Goal: Use online tool/utility: Use online tool/utility

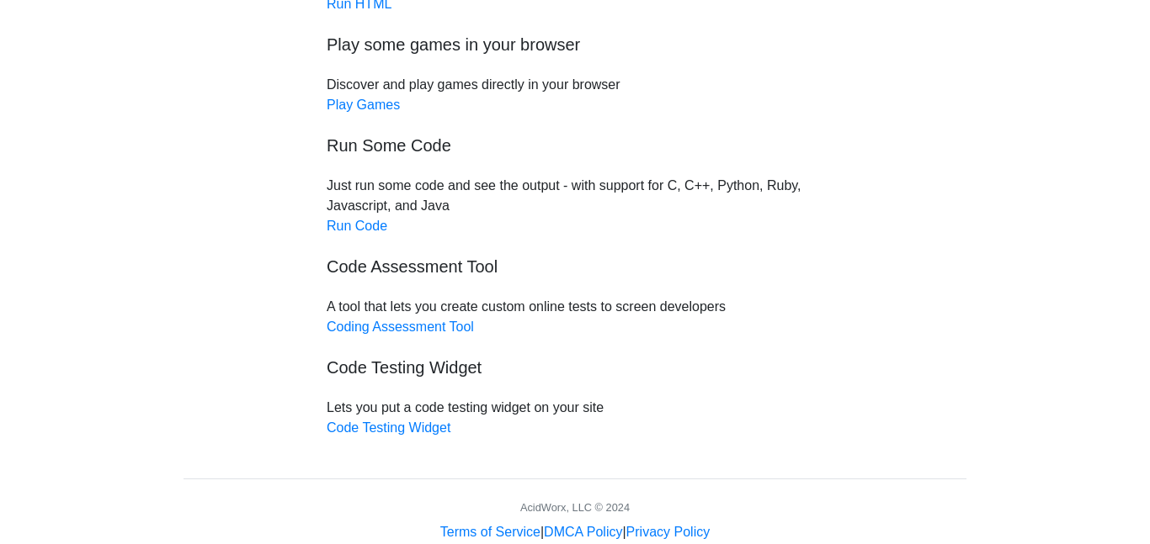
scroll to position [188, 0]
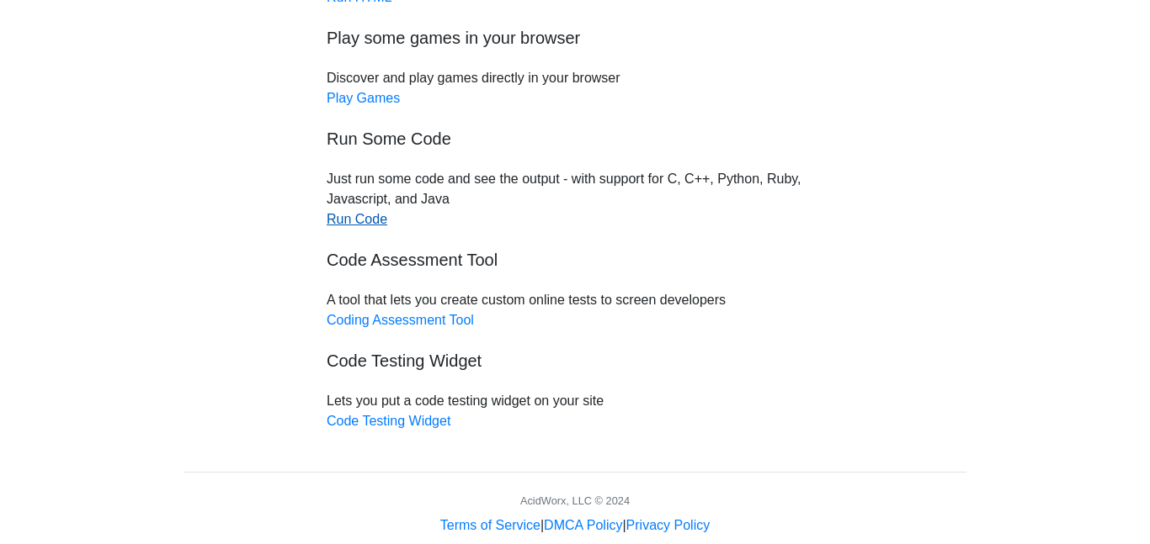
click at [365, 216] on link "Run Code" at bounding box center [357, 219] width 61 height 14
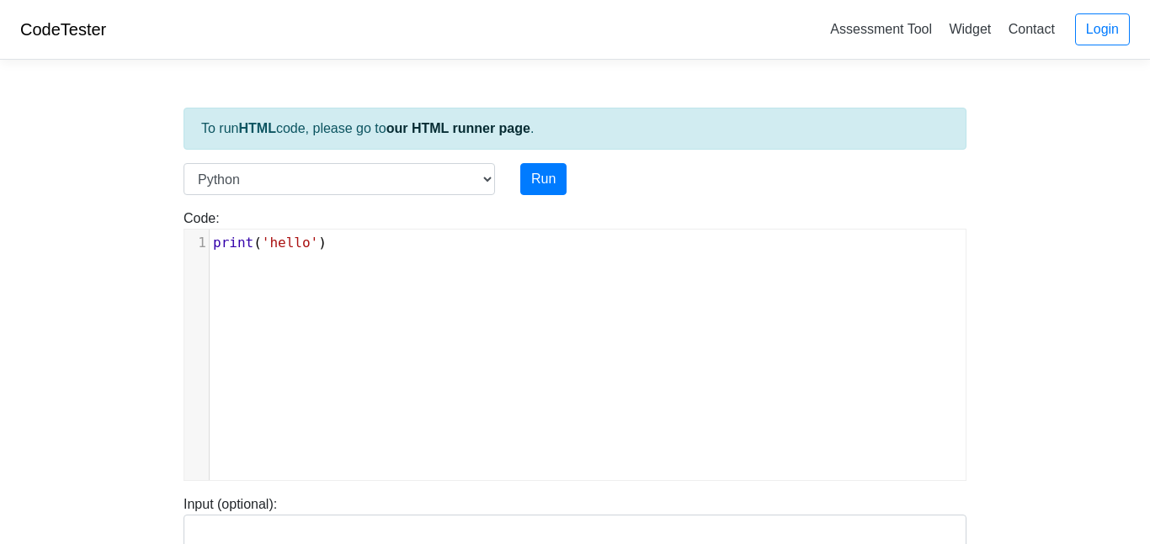
scroll to position [7, 0]
type textarea "print('hello')"
drag, startPoint x: 357, startPoint y: 250, endPoint x: 210, endPoint y: 247, distance: 146.4
click at [210, 247] on pre "print ( 'hello' )" at bounding box center [588, 243] width 756 height 20
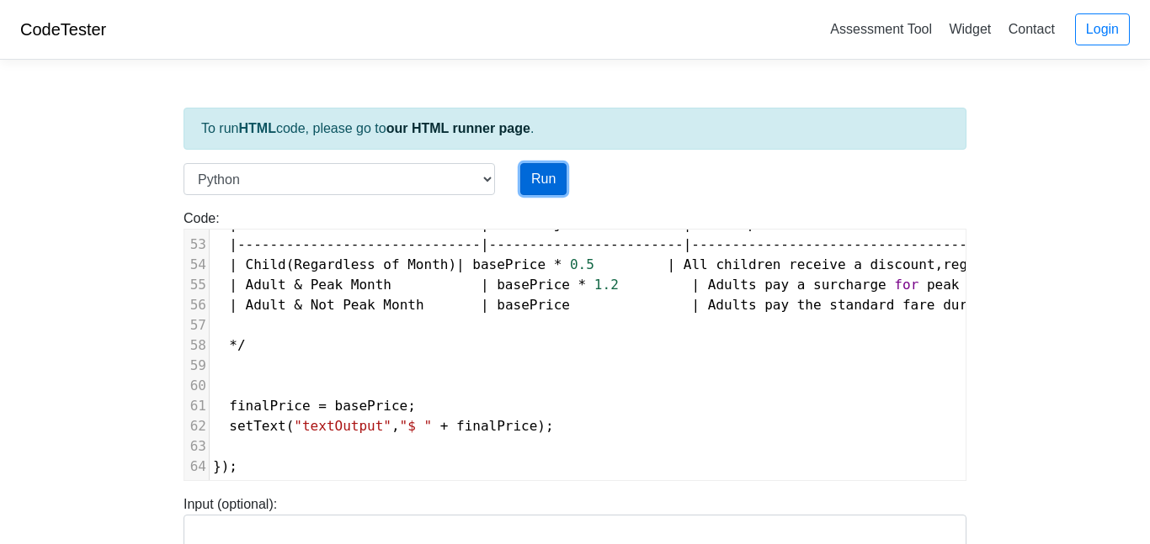
click at [551, 179] on button "Run" at bounding box center [543, 179] width 46 height 32
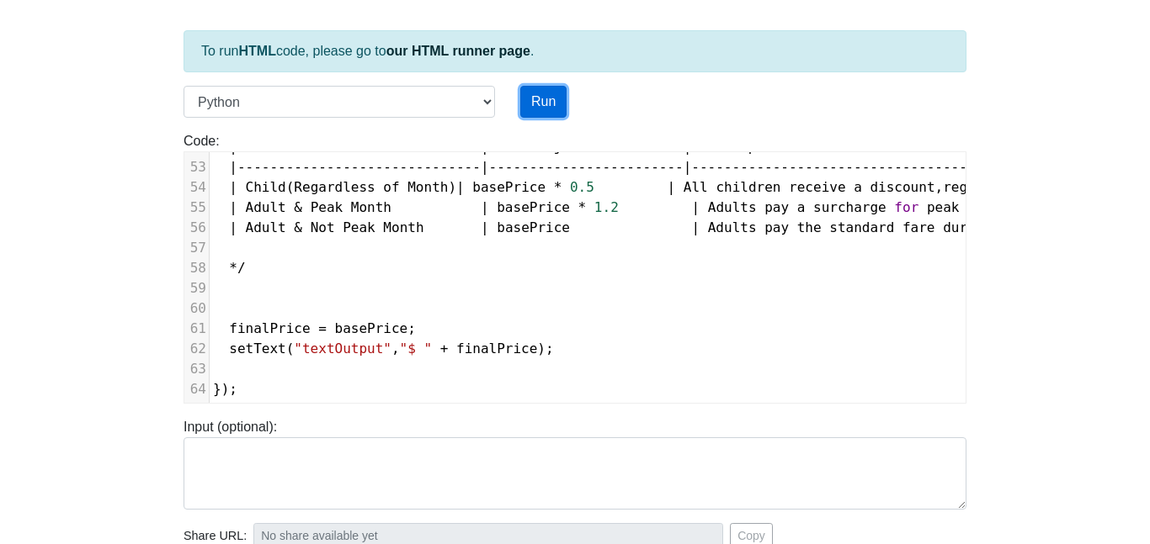
type input "[URL][DOMAIN_NAME]"
type textarea "Submission status: Runtime Error (NZEC) Stderr: File "script.py", line 1 var co…"
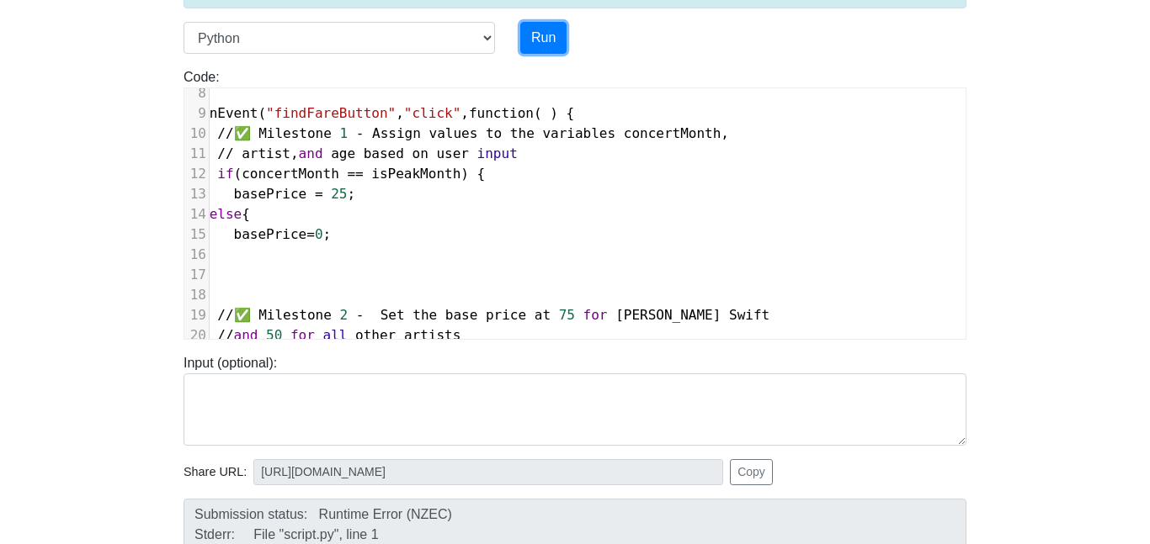
scroll to position [8, 12]
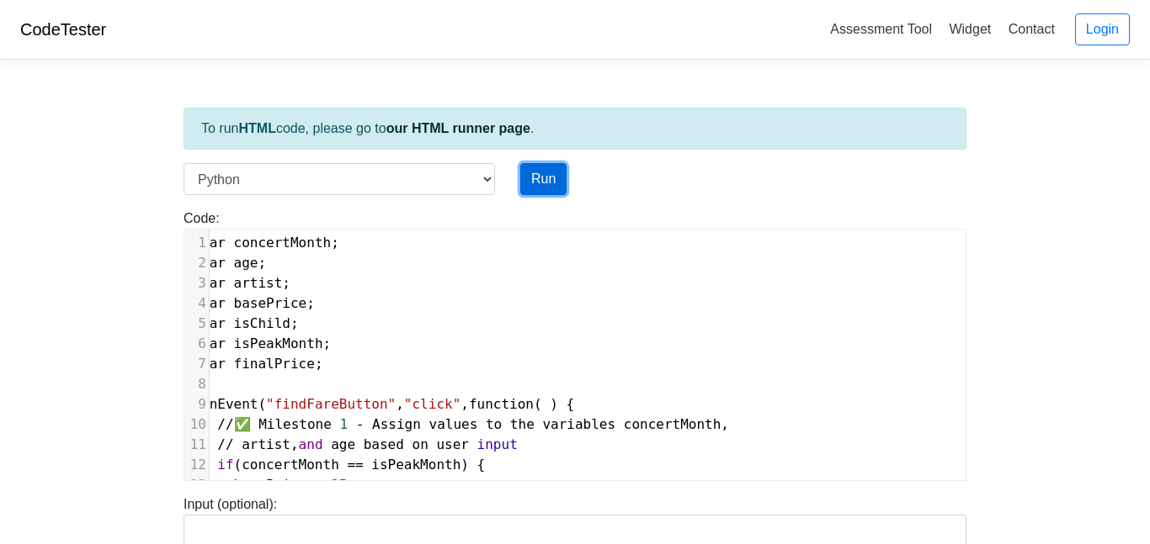
click at [540, 184] on button "Run" at bounding box center [543, 179] width 46 height 32
type input "[URL][DOMAIN_NAME]"
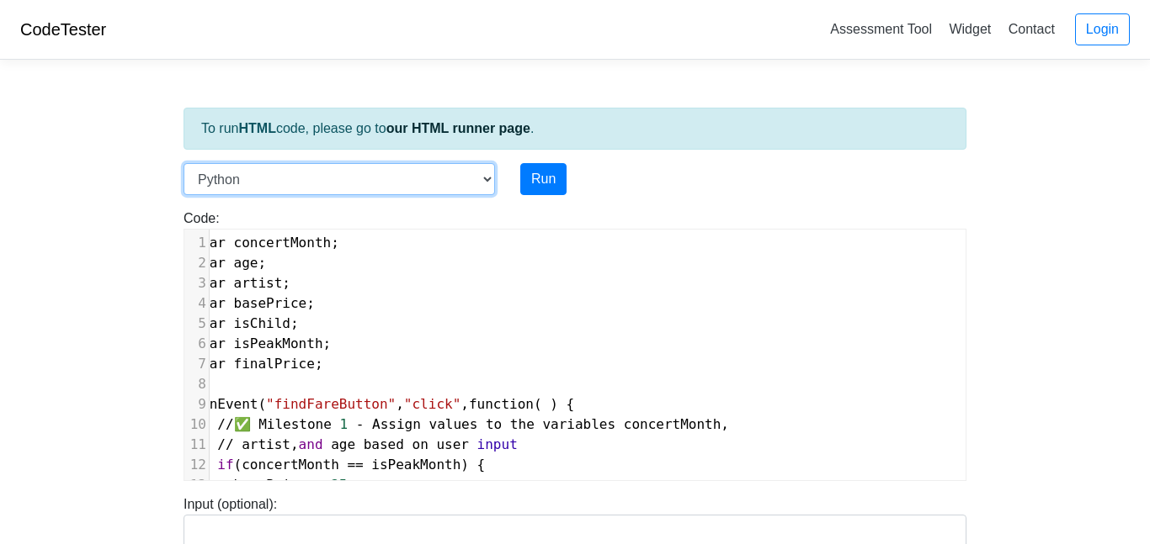
click at [429, 181] on select "C C++ Go Java Javascript Python Ruby" at bounding box center [338, 179] width 311 height 32
click at [183, 163] on select "C C++ Go Java Javascript Python Ruby" at bounding box center [338, 179] width 311 height 32
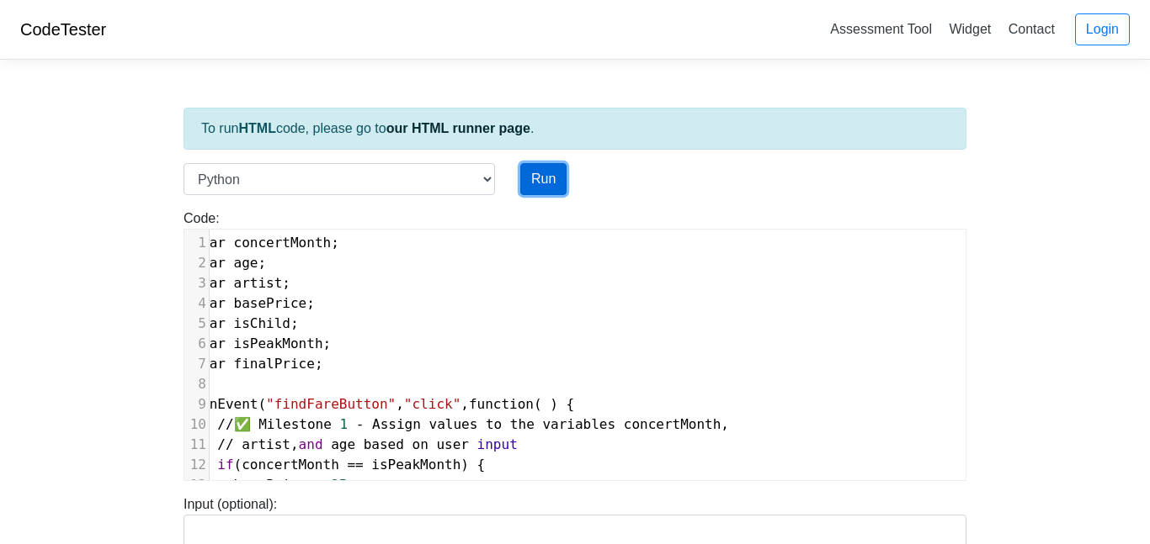
click at [540, 172] on button "Run" at bounding box center [543, 179] width 46 height 32
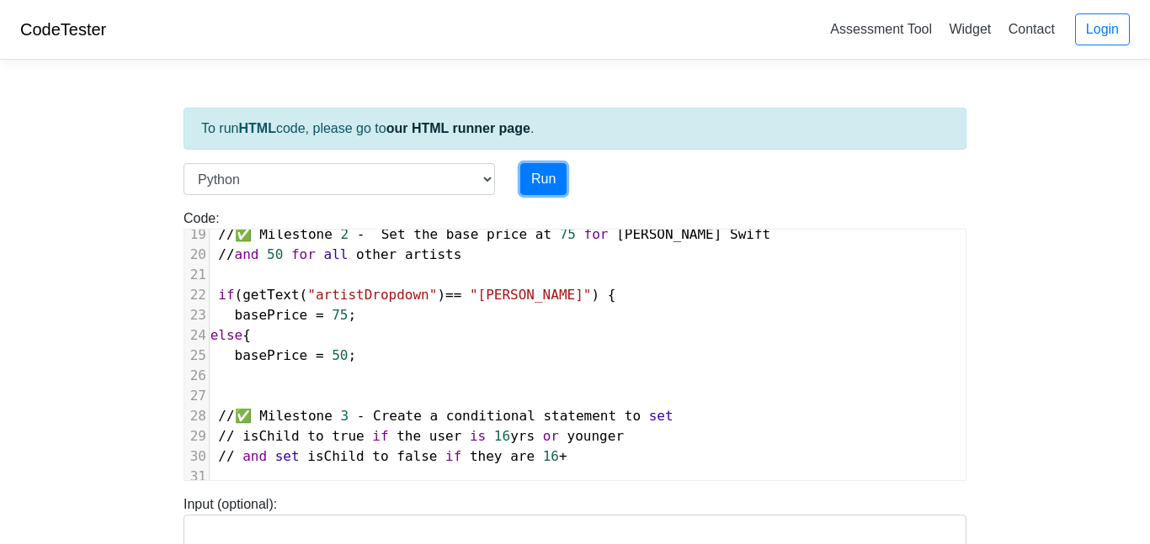
scroll to position [392, 11]
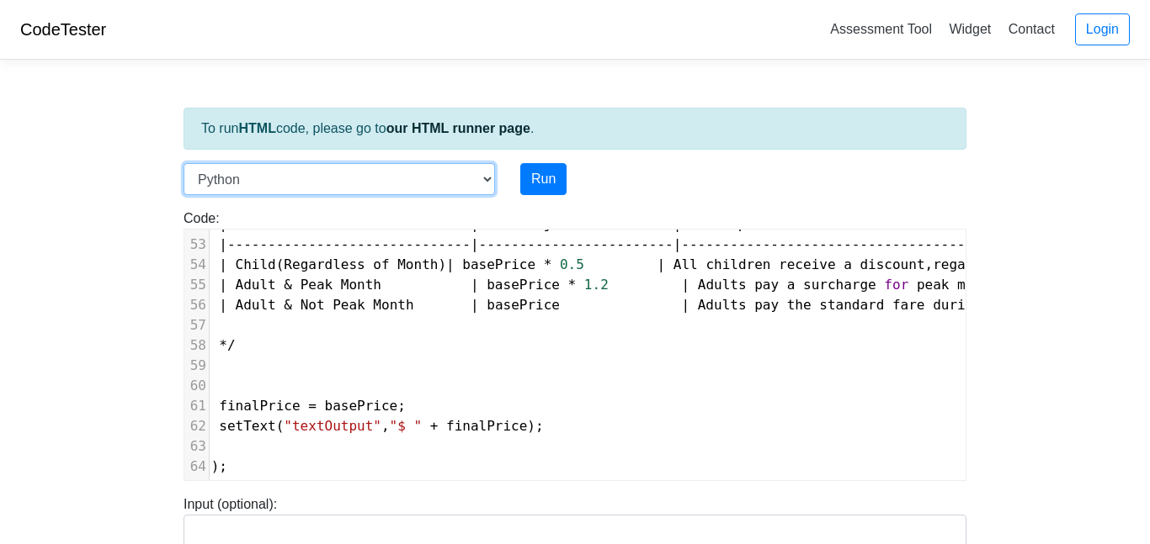
click at [347, 189] on select "C C++ Go Java Javascript Python Ruby" at bounding box center [338, 179] width 311 height 32
select select "javascript"
click at [183, 163] on select "C C++ Go Java Javascript Python Ruby" at bounding box center [338, 179] width 311 height 32
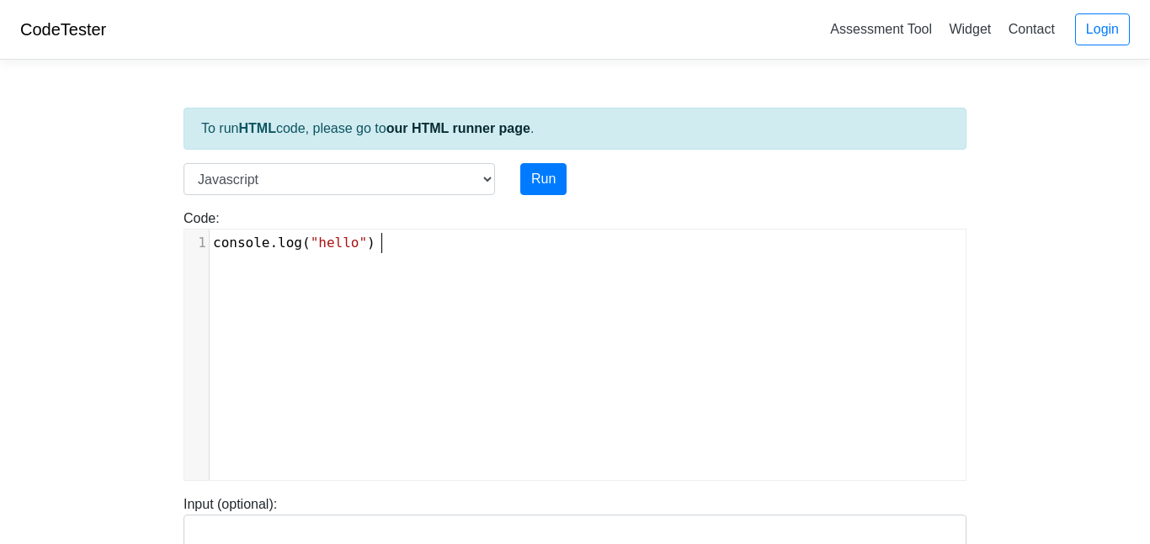
scroll to position [7, 0]
type textarea "o")"
type textarea "console.log("hello")"
drag, startPoint x: 393, startPoint y: 249, endPoint x: 124, endPoint y: 252, distance: 269.3
click at [124, 252] on body "CodeTester Assessment Tool Widget Contact Login To run HTML code, please go to …" at bounding box center [575, 449] width 1150 height 898
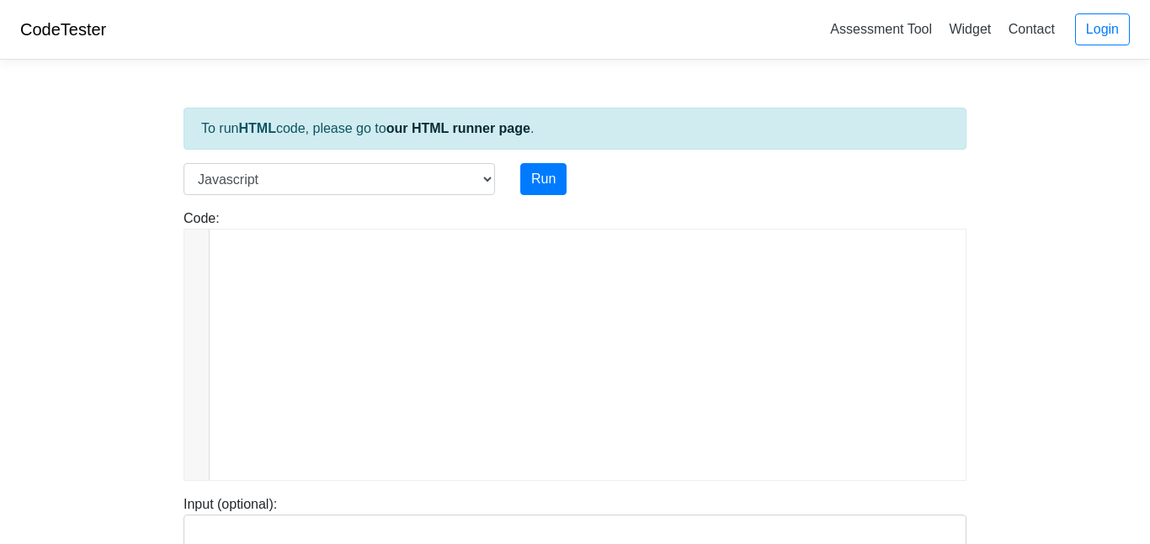
scroll to position [1049, 0]
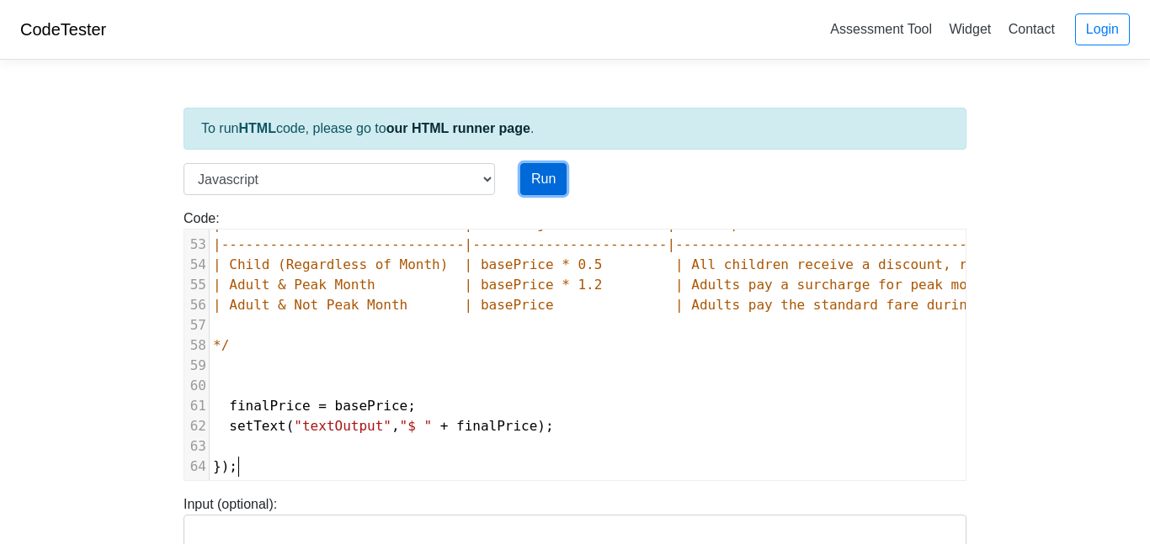
click at [552, 176] on button "Run" at bounding box center [543, 179] width 46 height 32
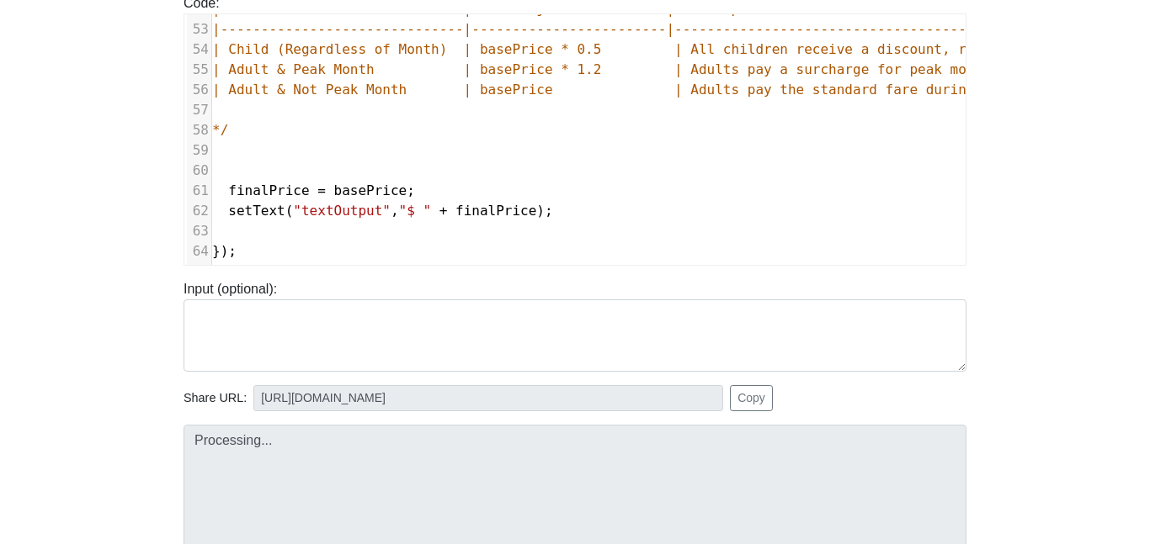
scroll to position [0, 1]
